Goal: Check status

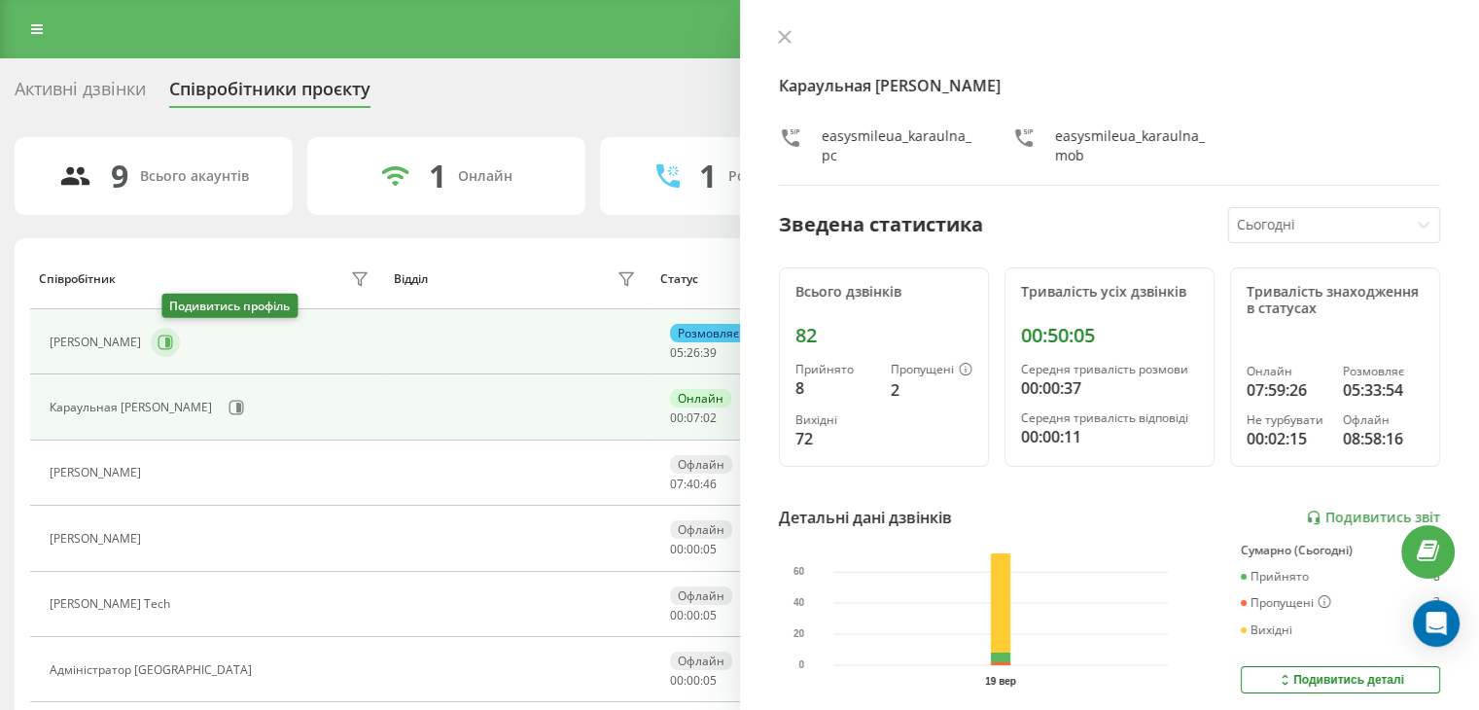
click at [171, 345] on icon at bounding box center [166, 342] width 16 height 16
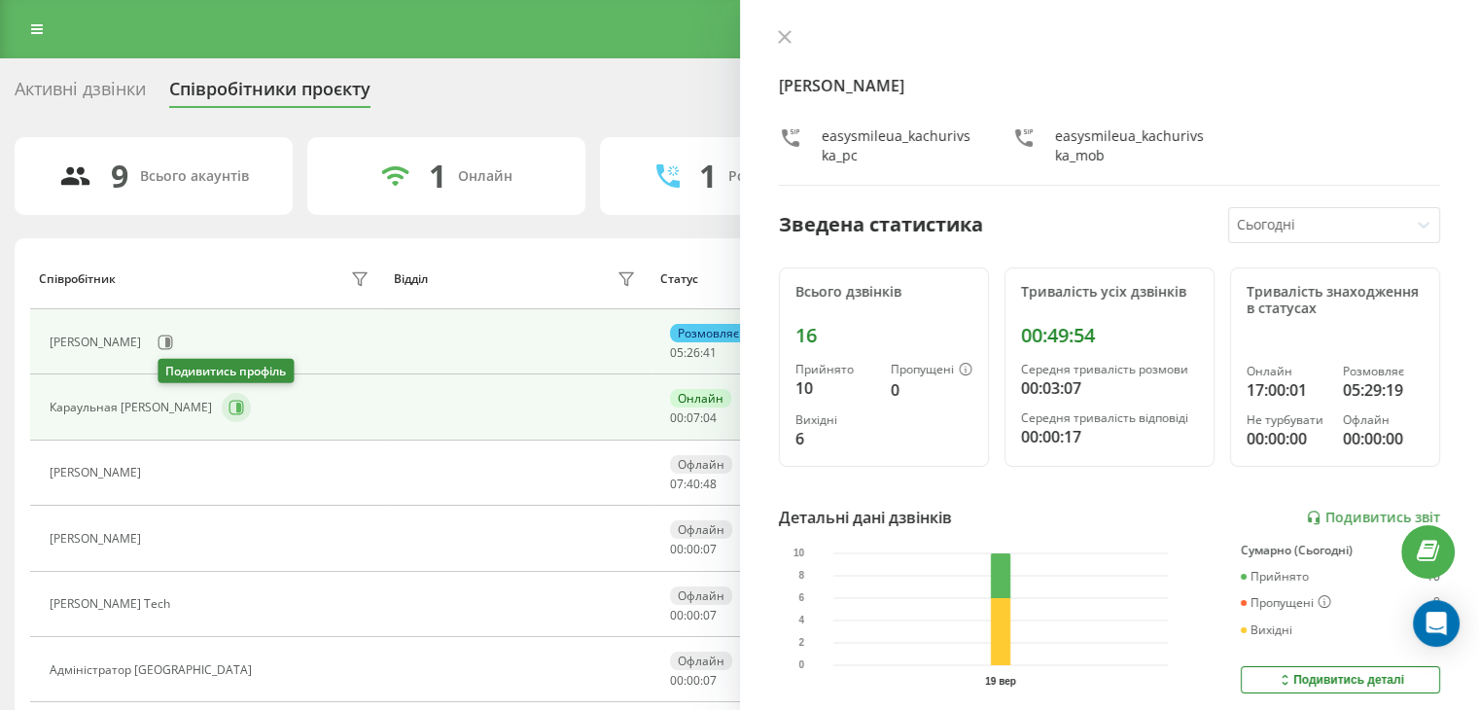
click at [222, 415] on button at bounding box center [236, 407] width 29 height 29
